Goal: Task Accomplishment & Management: Use online tool/utility

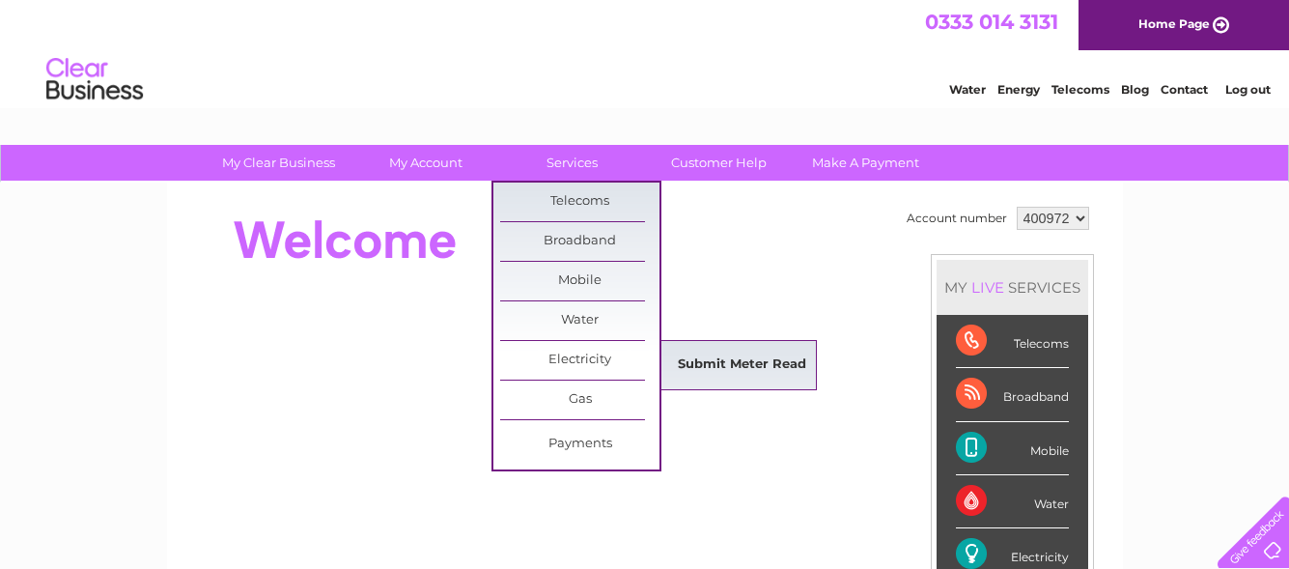
click at [729, 370] on link "Submit Meter Read" at bounding box center [741, 365] width 159 height 39
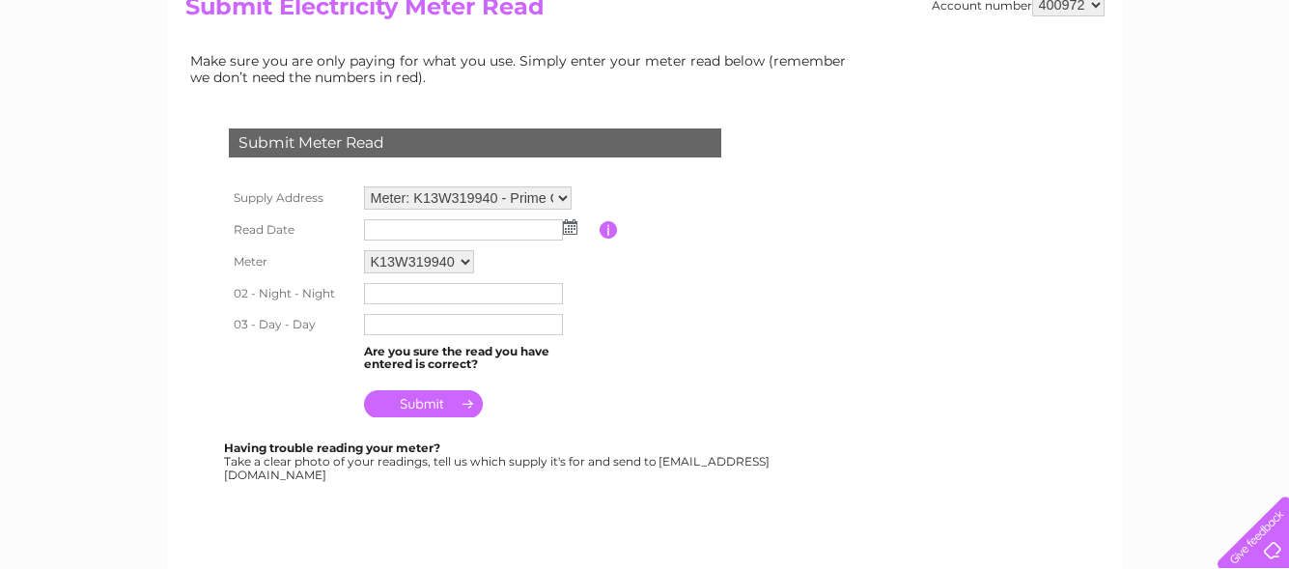
scroll to position [290, 0]
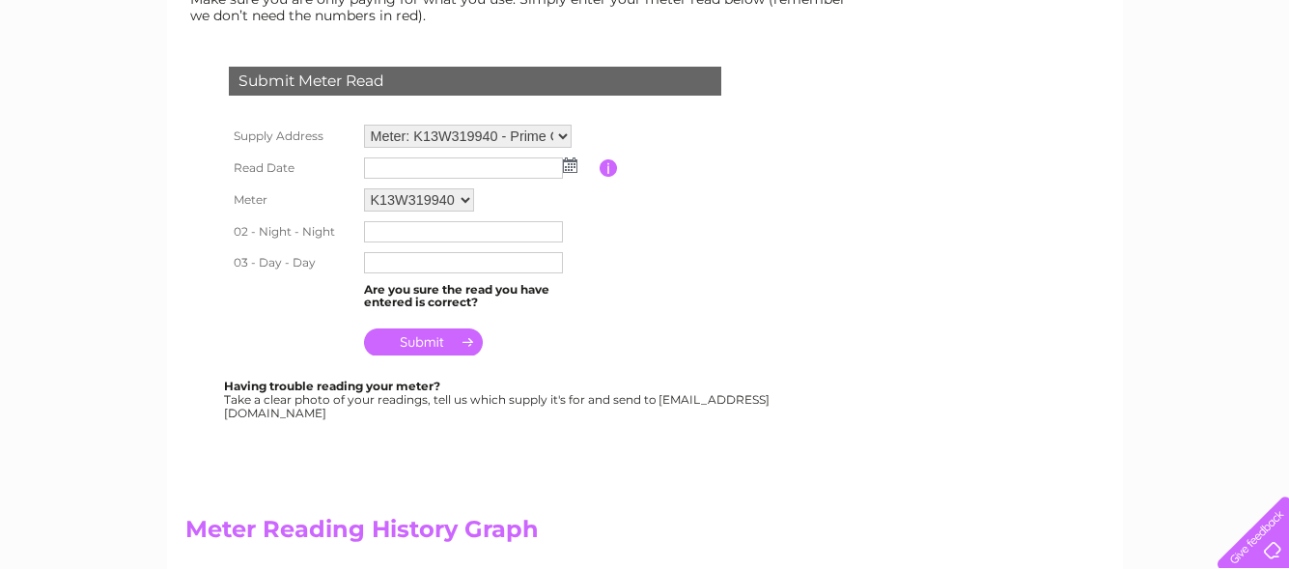
click at [572, 169] on img at bounding box center [570, 164] width 14 height 15
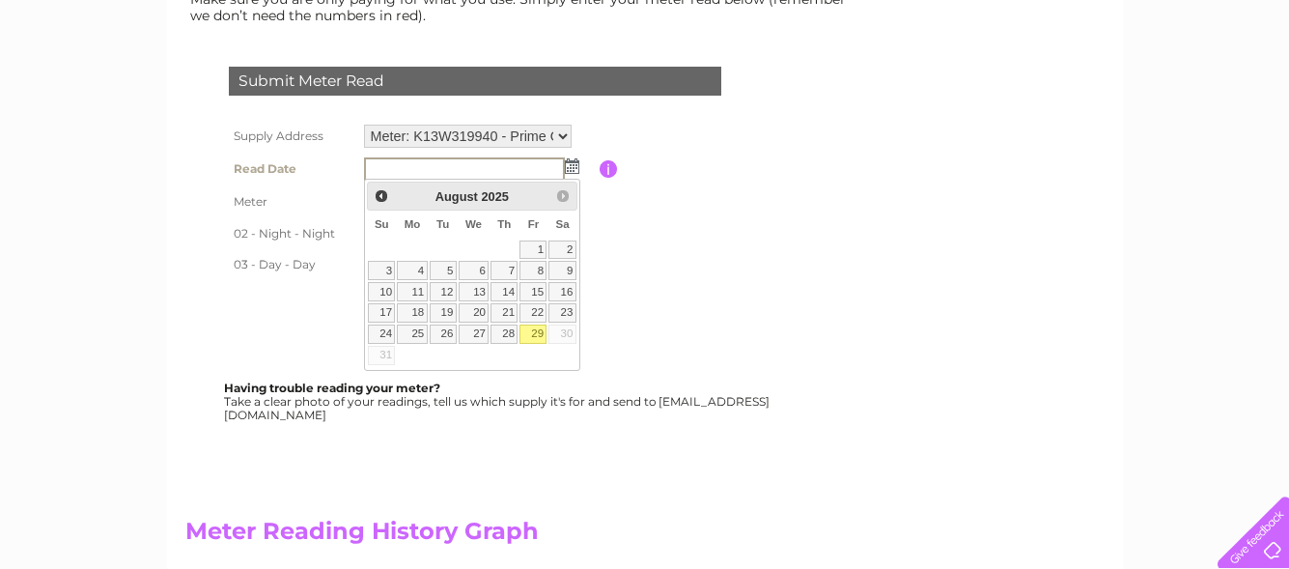
click at [533, 330] on link "29" at bounding box center [532, 333] width 27 height 19
type input "2025/08/29"
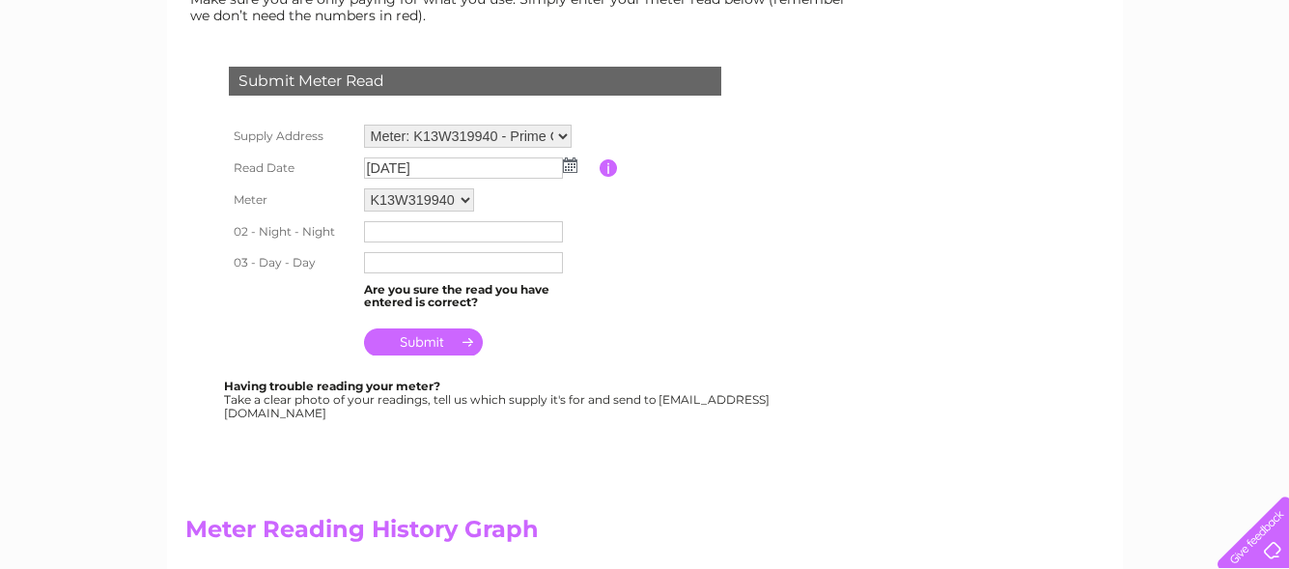
click at [401, 235] on input "text" at bounding box center [463, 231] width 199 height 21
type input "003149"
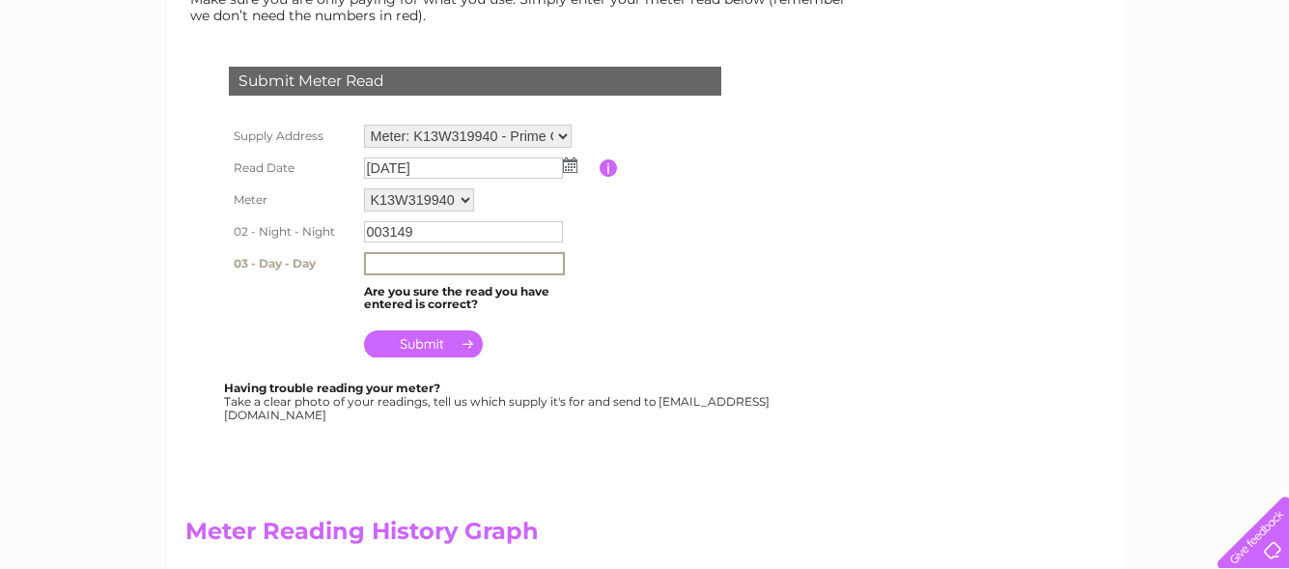
click at [428, 257] on input "text" at bounding box center [464, 263] width 201 height 23
type input "022075"
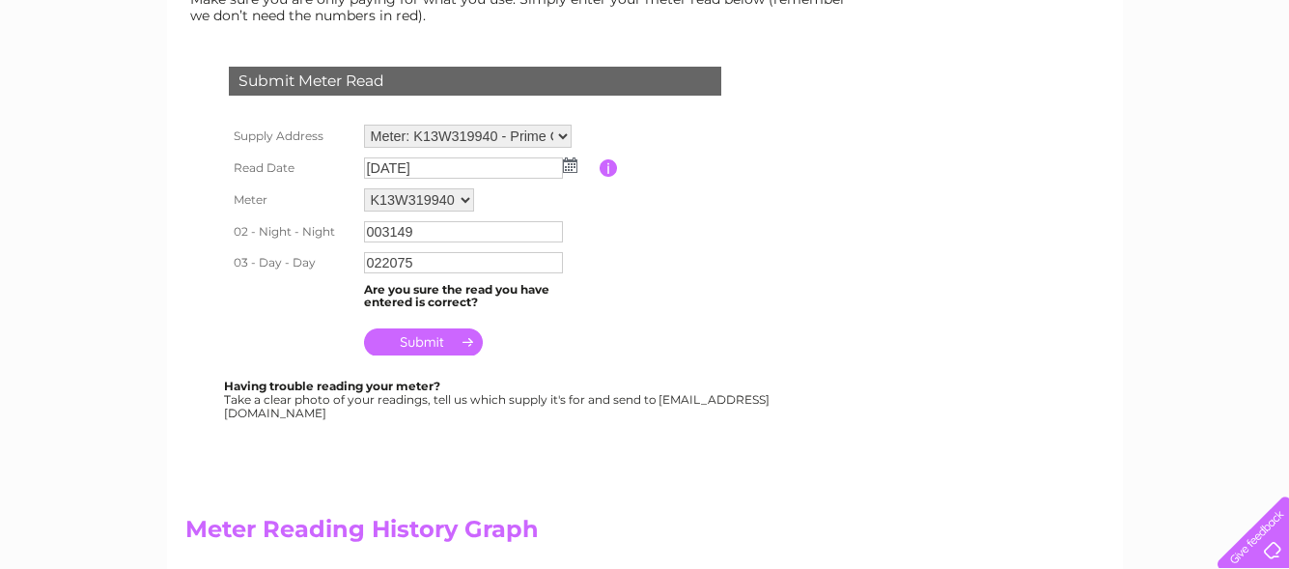
click at [440, 345] on input "submit" at bounding box center [423, 341] width 119 height 27
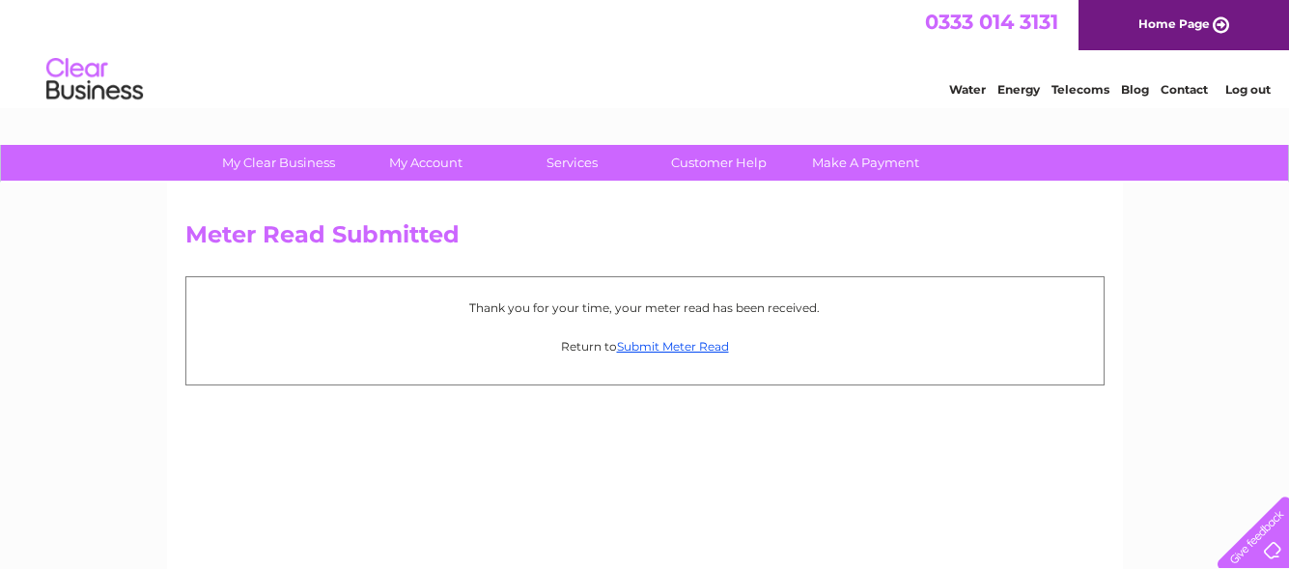
click at [1232, 85] on link "Log out" at bounding box center [1247, 89] width 45 height 14
